Goal: Information Seeking & Learning: Stay updated

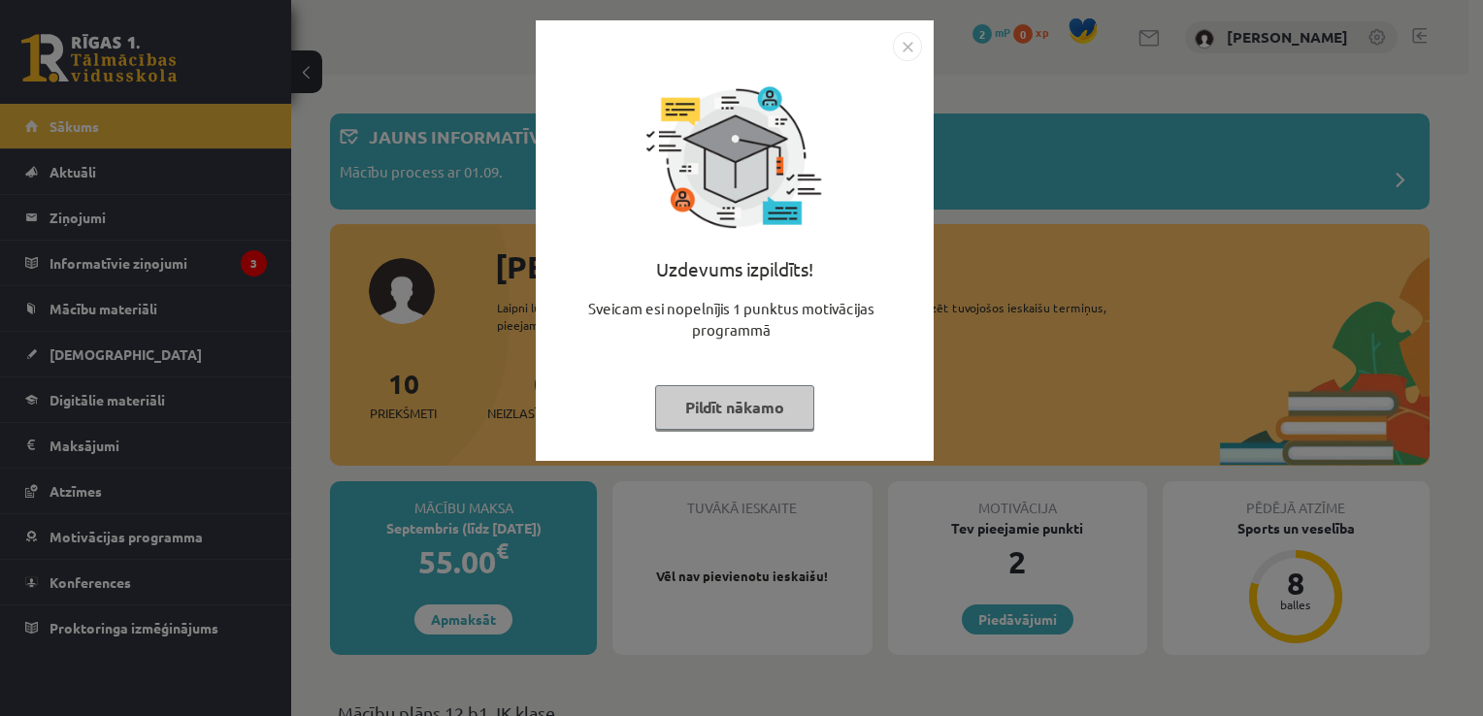
click at [917, 43] on img "Close" at bounding box center [907, 46] width 29 height 29
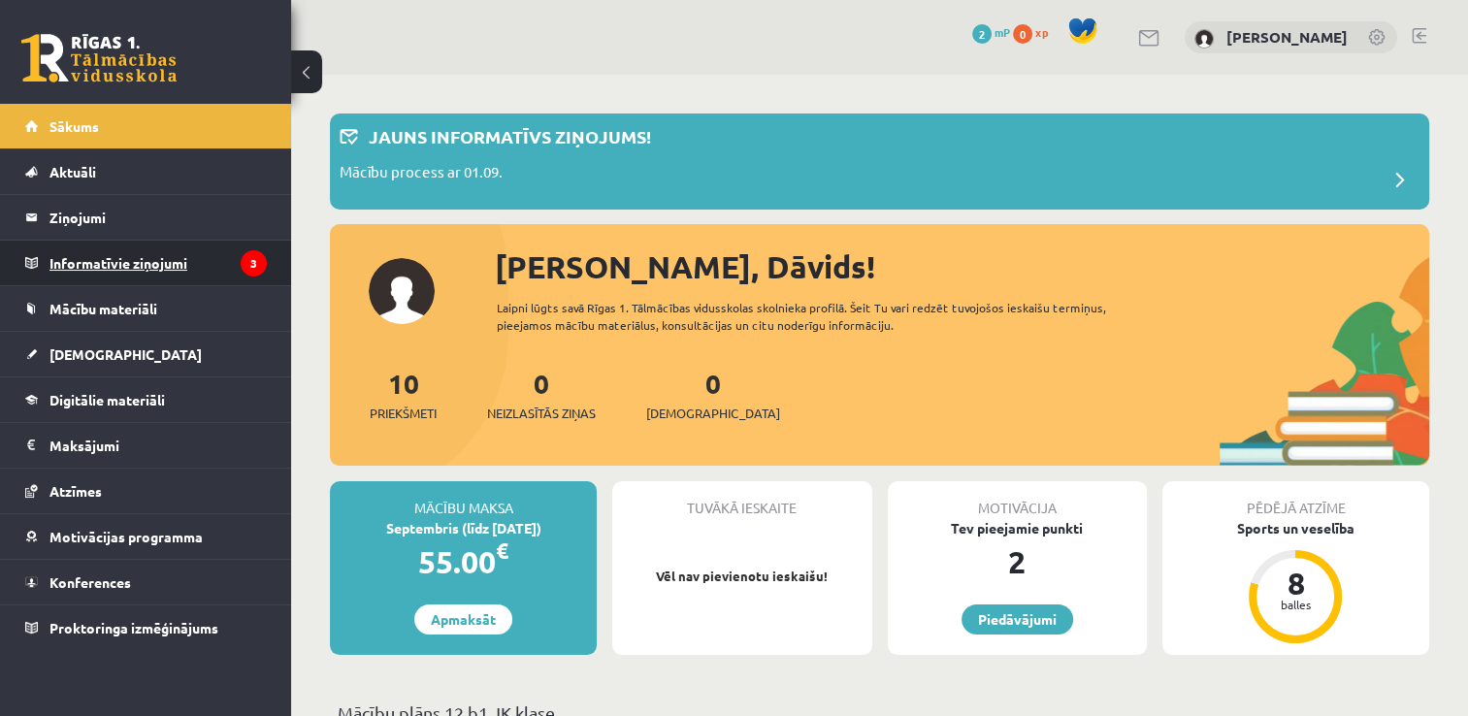
click at [248, 268] on icon "3" at bounding box center [254, 263] width 26 height 26
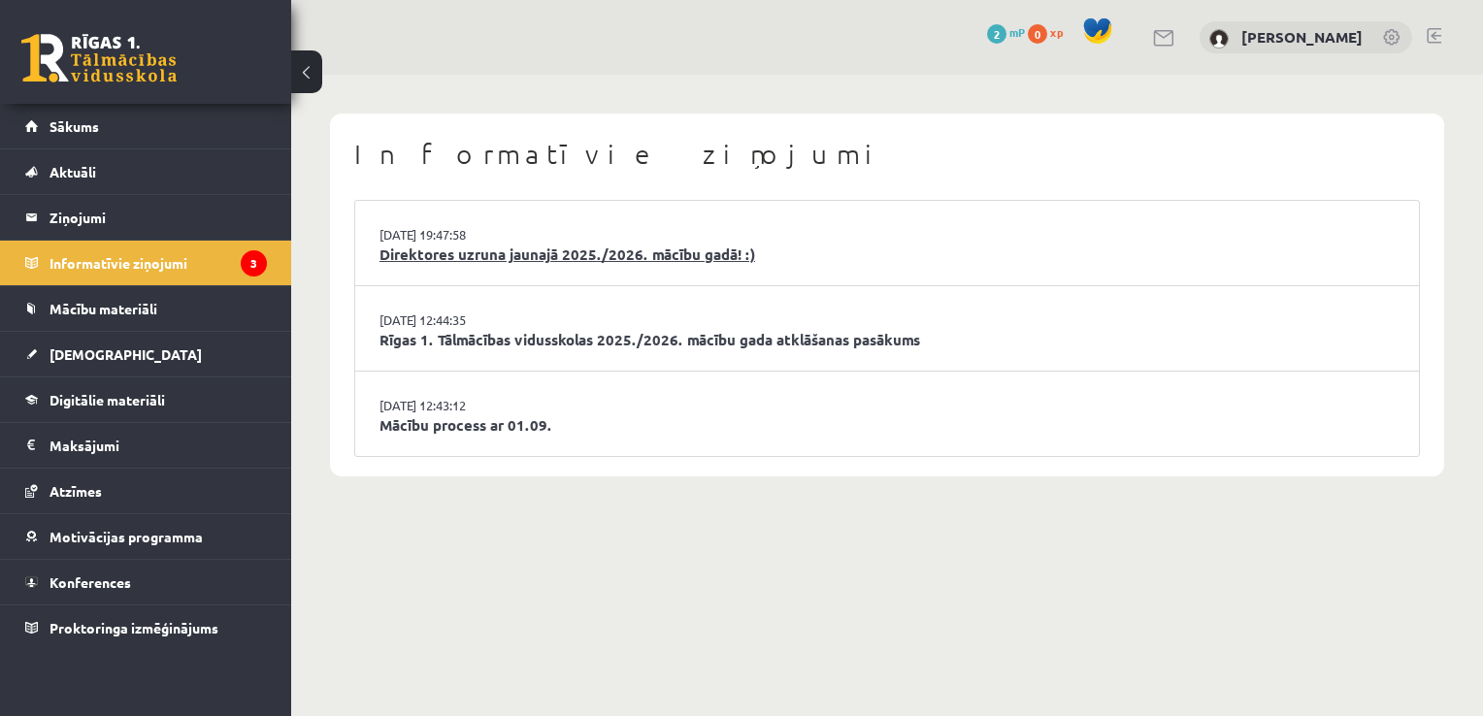
click at [662, 257] on link "Direktores uzruna jaunajā 2025./2026. mācību gadā! :)" at bounding box center [886, 255] width 1015 height 22
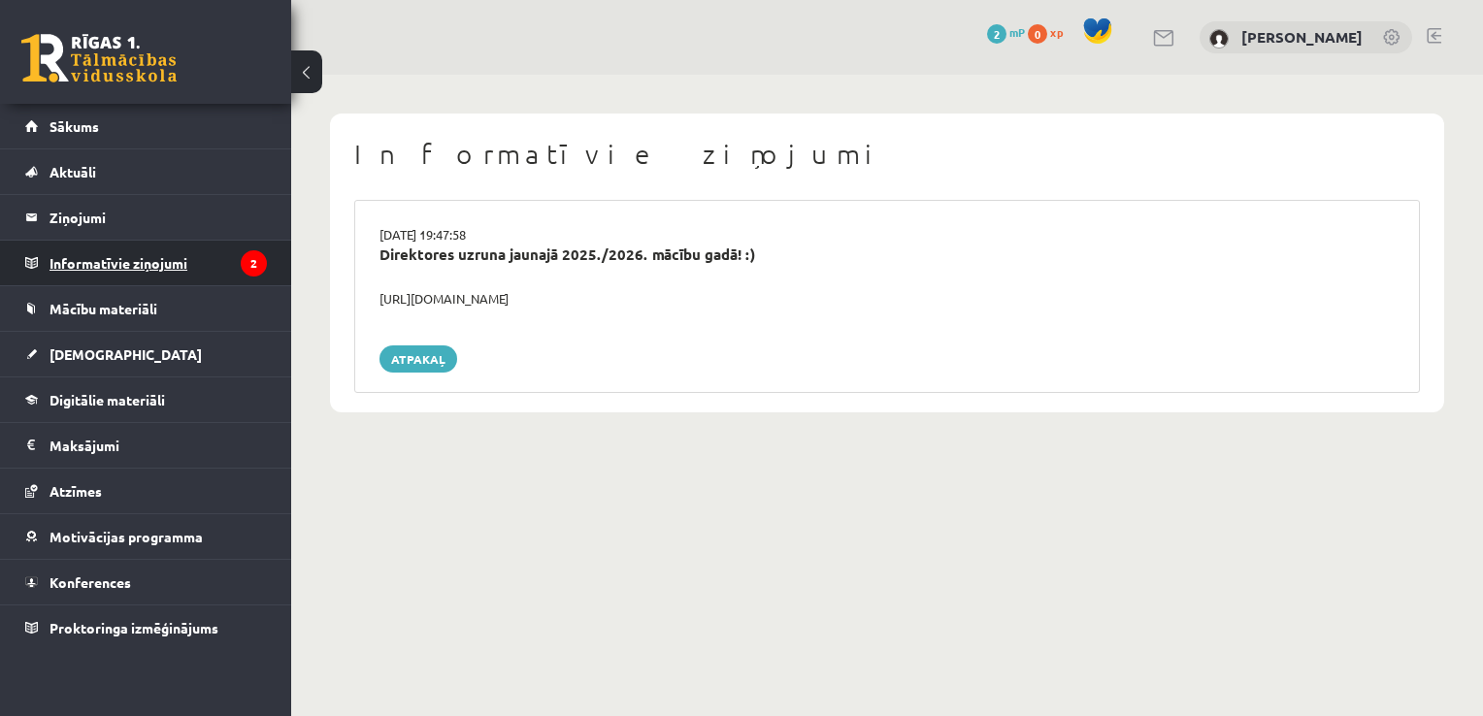
click at [241, 251] on legend "Informatīvie ziņojumi 2" at bounding box center [157, 263] width 217 height 45
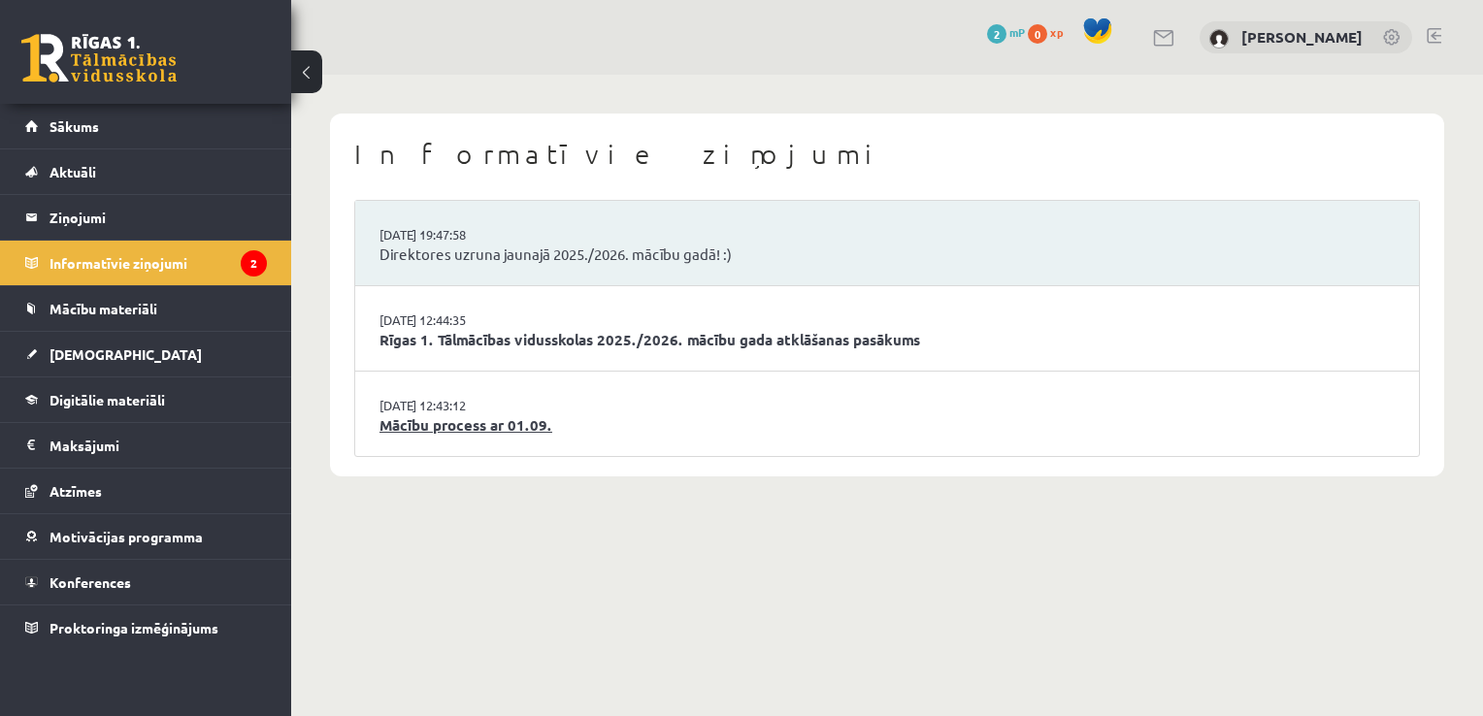
click at [494, 424] on link "Mācību process ar 01.09." at bounding box center [886, 425] width 1015 height 22
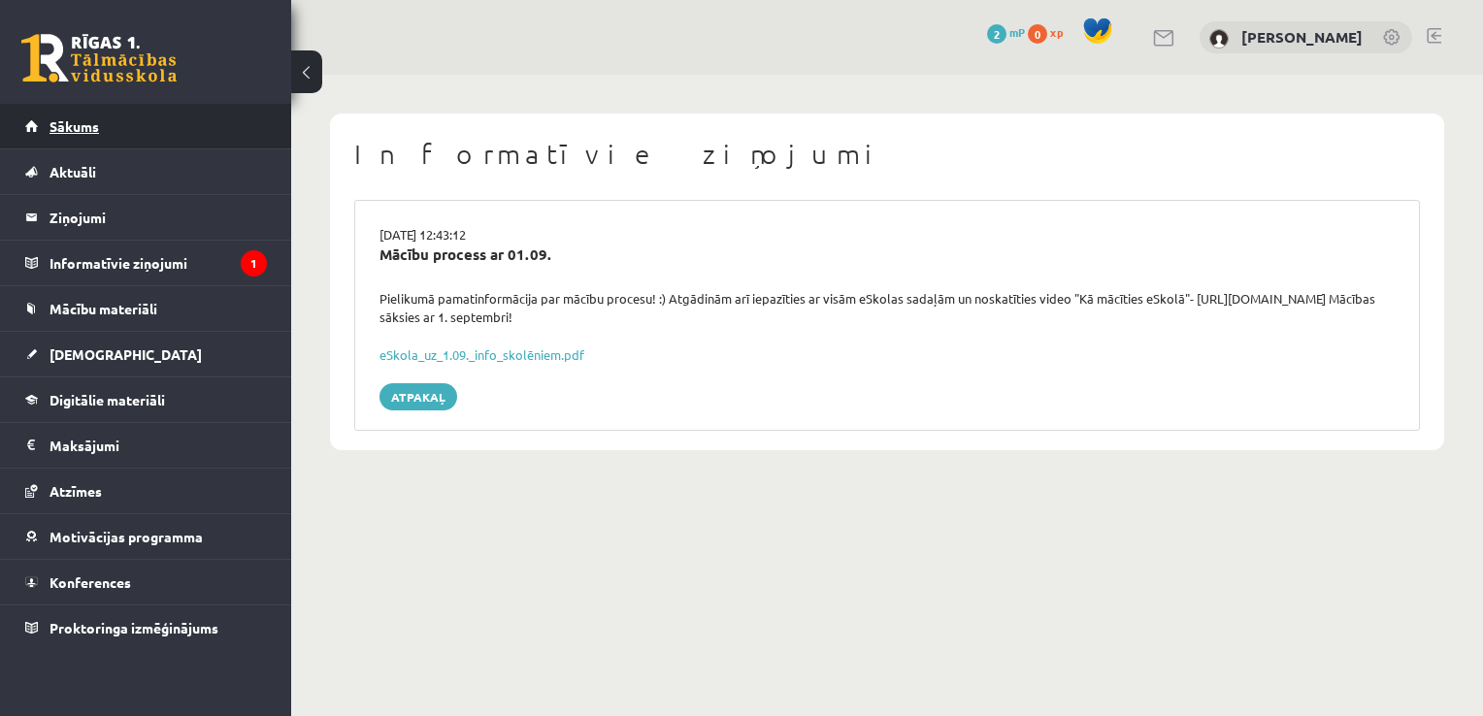
click at [104, 118] on link "Sākums" at bounding box center [146, 126] width 242 height 45
